Goal: Navigation & Orientation: Go to known website

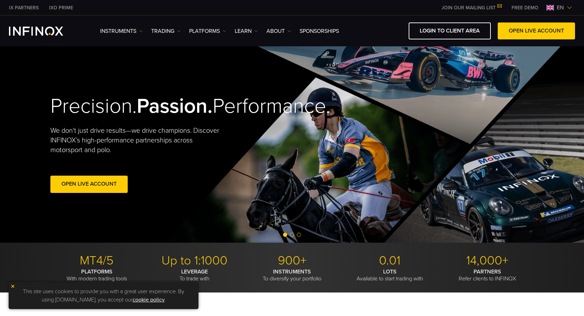
click at [571, 7] on img at bounding box center [570, 8] width 6 height 6
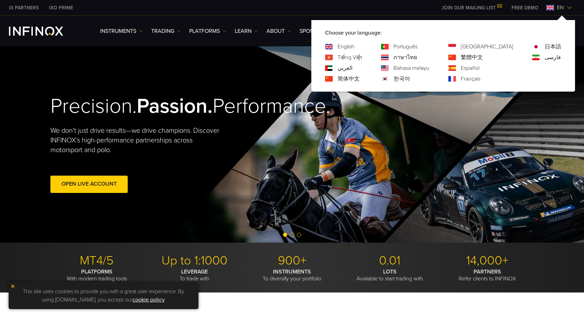
click at [410, 78] on link "한국어" at bounding box center [402, 79] width 17 height 8
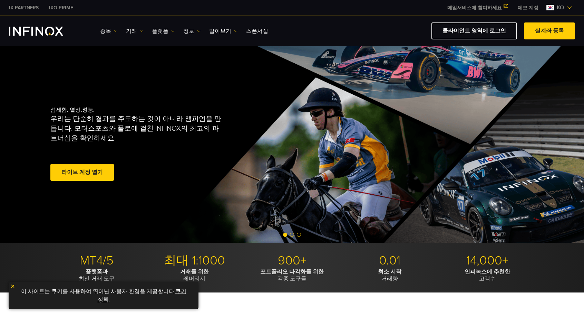
click at [38, 33] on img "INFINOX Logo" at bounding box center [36, 31] width 54 height 9
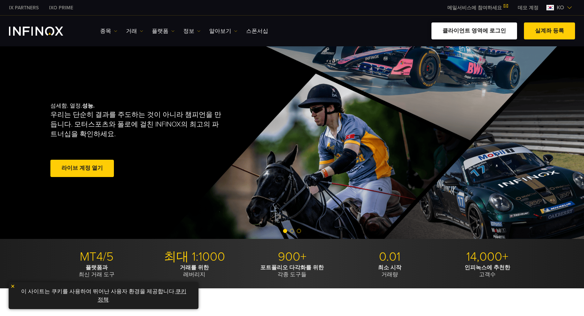
click at [492, 33] on link "클라이언트 영역에 로그인" at bounding box center [475, 30] width 86 height 17
